Goal: Task Accomplishment & Management: Use online tool/utility

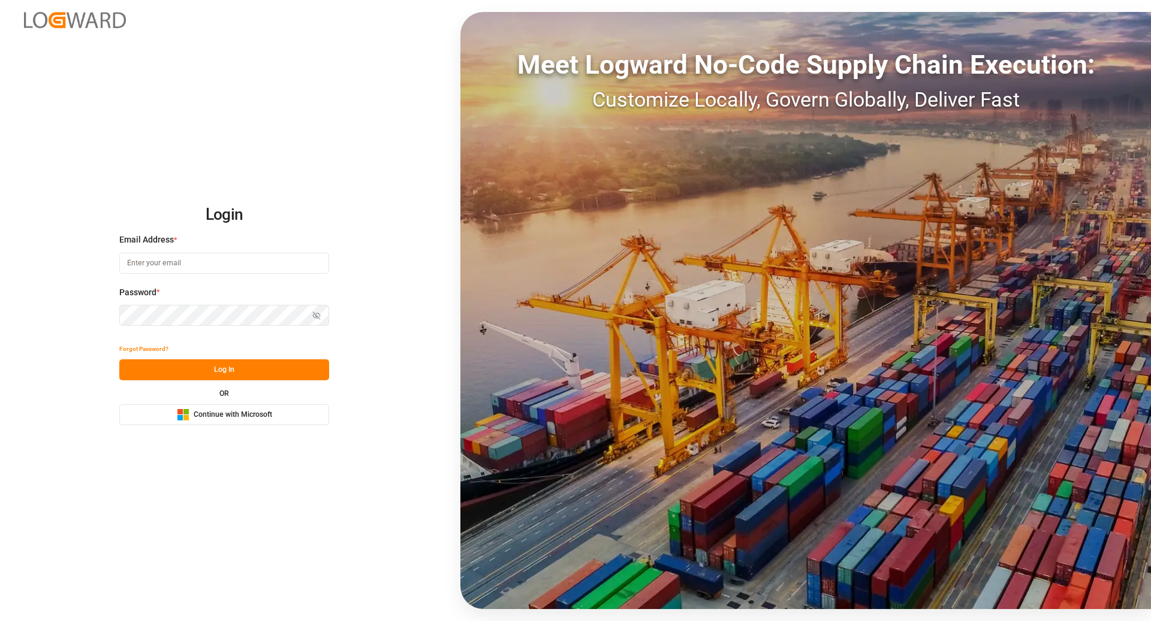
click at [212, 417] on span "Continue with Microsoft" at bounding box center [233, 415] width 78 height 11
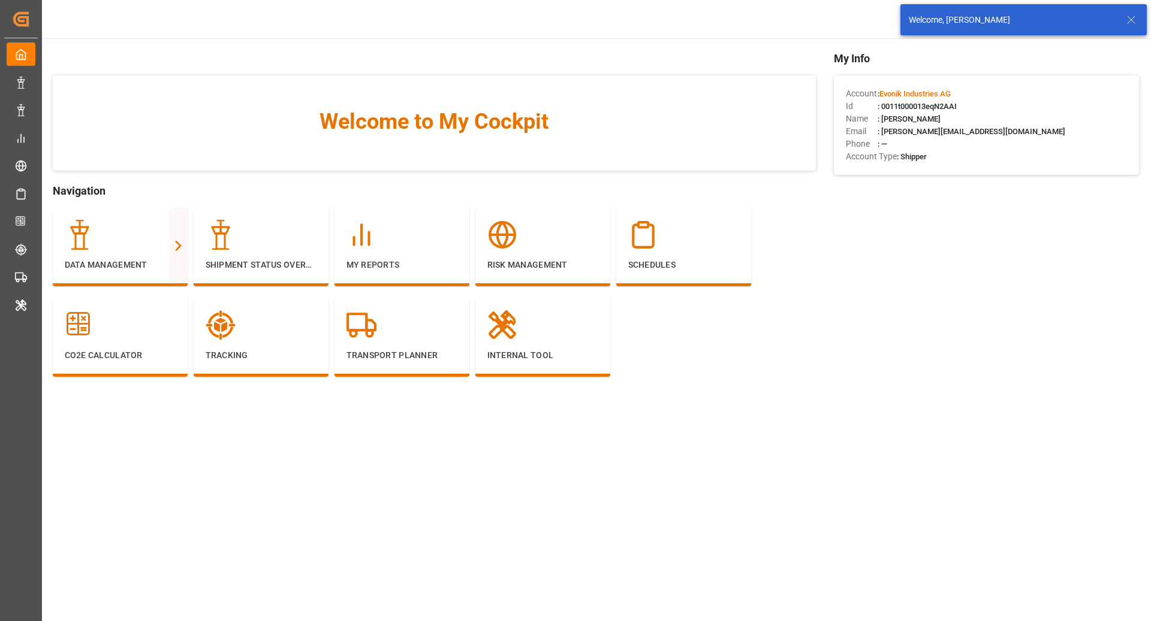
click at [1132, 22] on icon at bounding box center [1131, 20] width 14 height 14
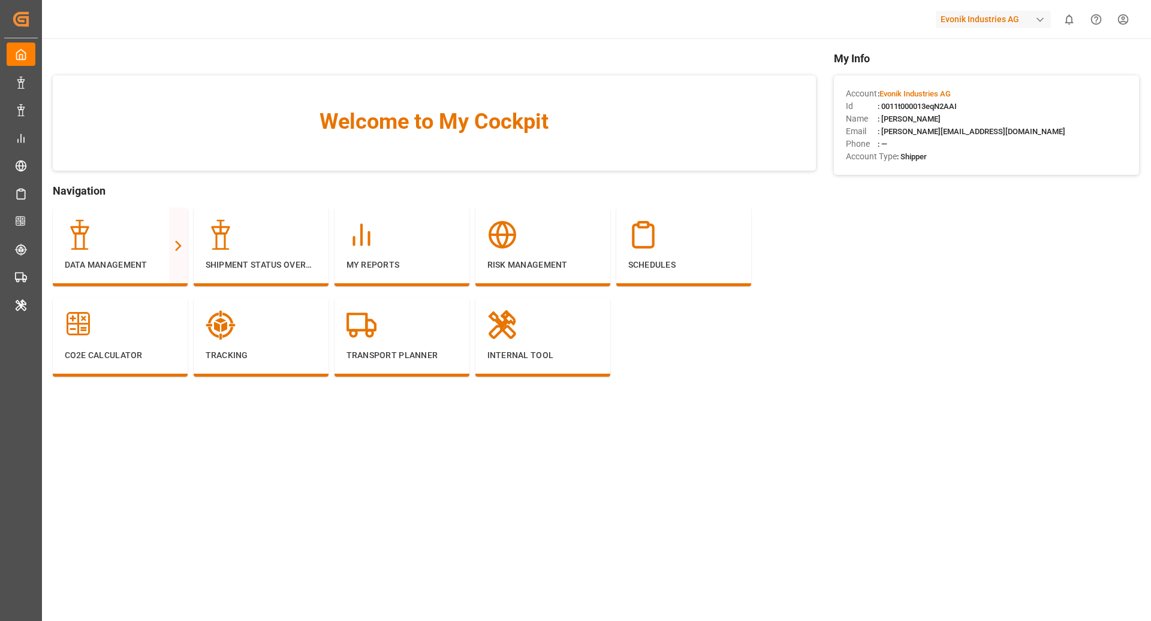
click at [1017, 16] on div "Evonik Industries AG" at bounding box center [992, 19] width 115 height 17
type input "compo"
click at [1004, 78] on div "[PERSON_NAME] Expert" at bounding box center [995, 80] width 204 height 25
